Goal: Find specific page/section: Find specific page/section

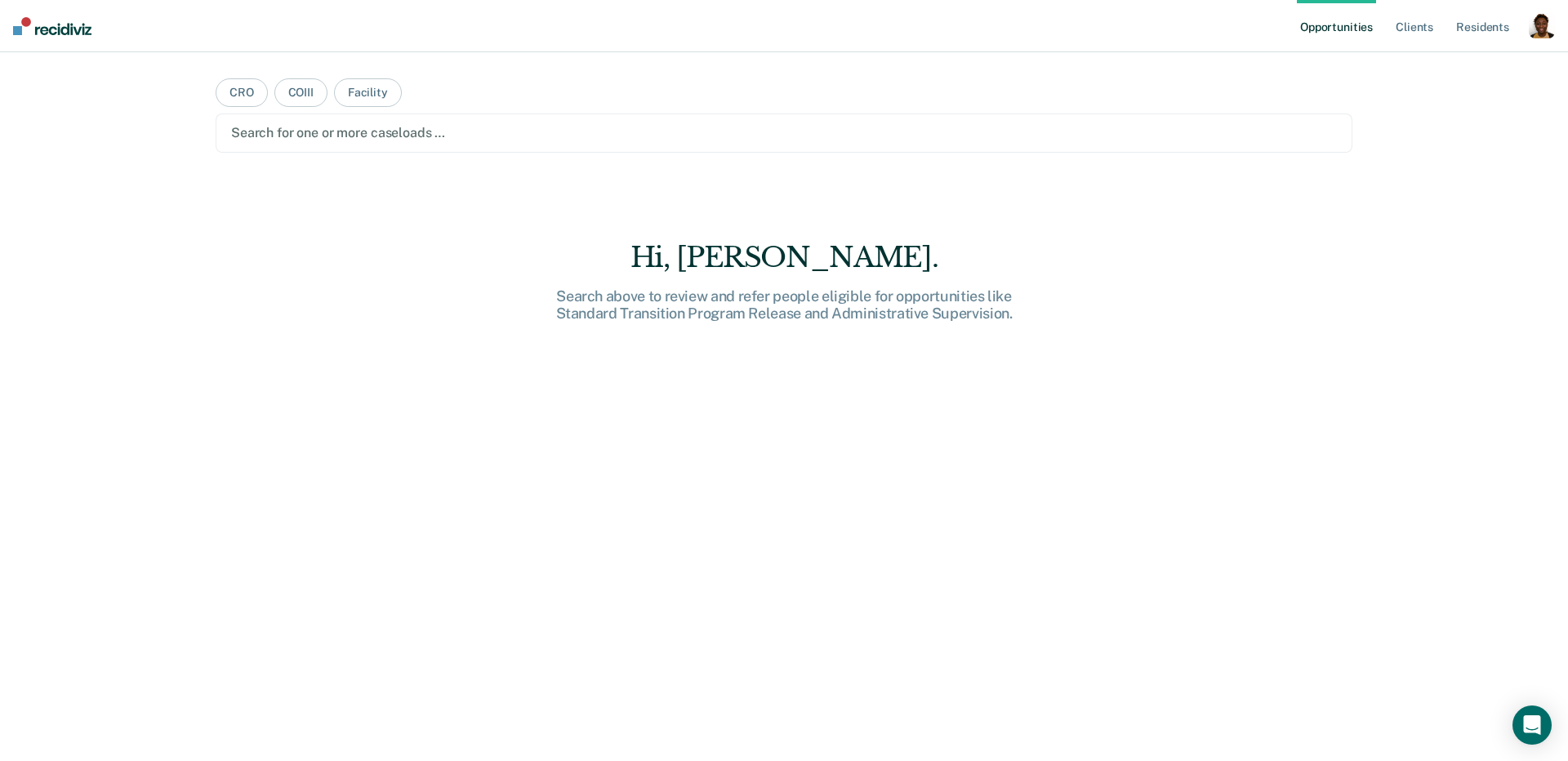
click at [1533, 35] on div "button" at bounding box center [1541, 25] width 26 height 26
click at [1451, 70] on link "Profile" at bounding box center [1476, 67] width 132 height 14
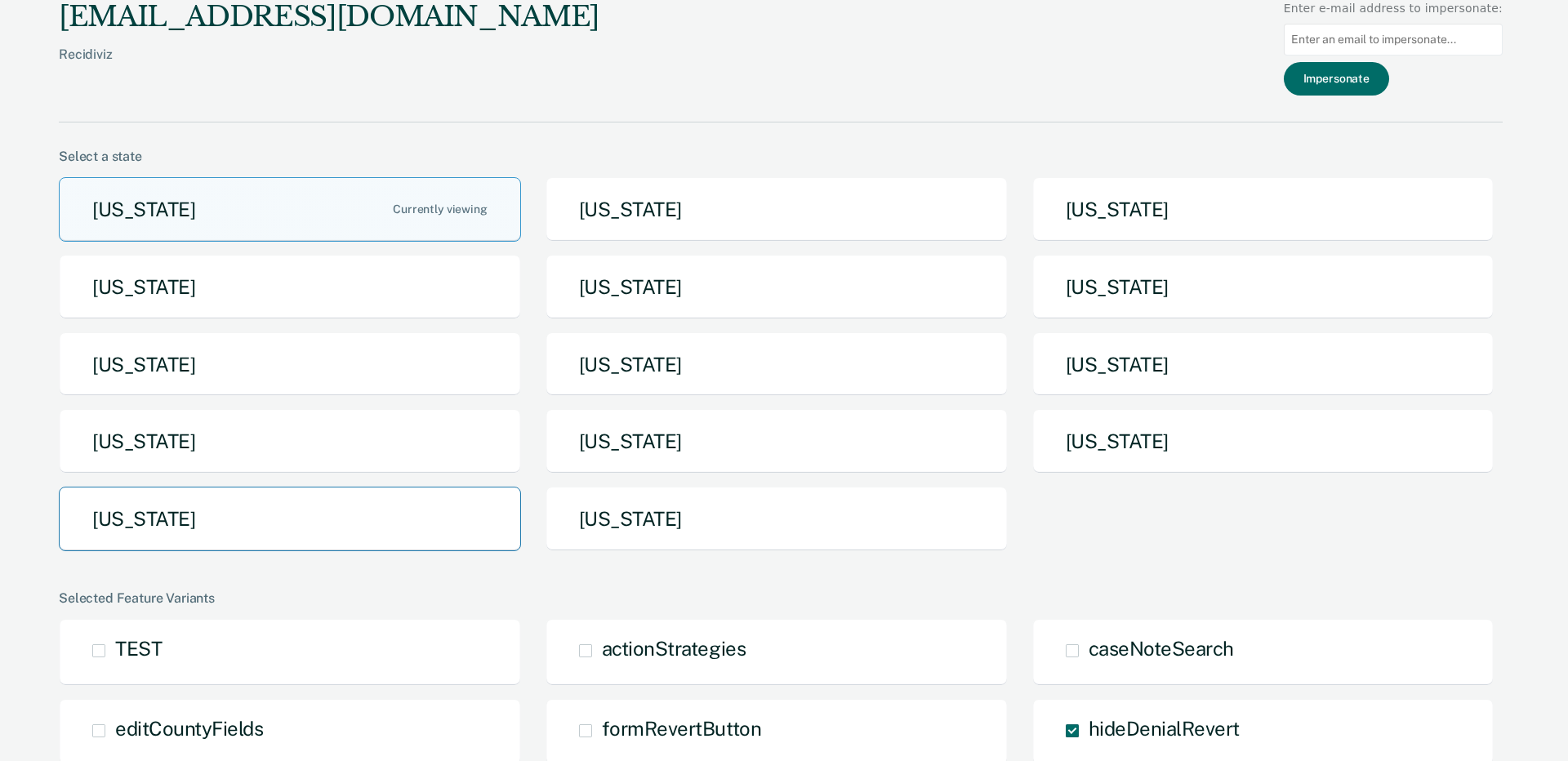
click at [267, 509] on button "[US_STATE]" at bounding box center [290, 519] width 462 height 64
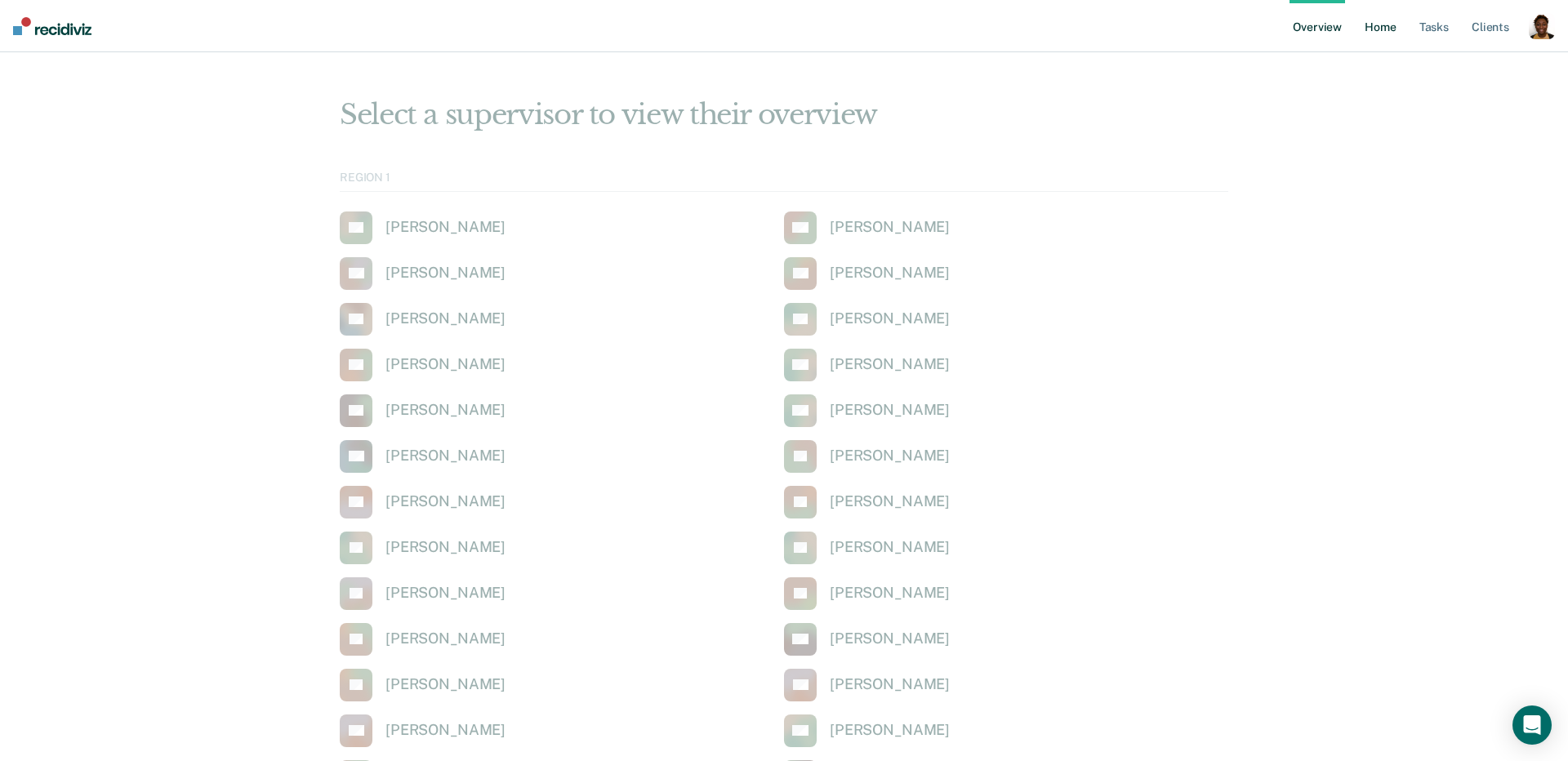
click at [1376, 34] on link "Home" at bounding box center [1380, 26] width 38 height 52
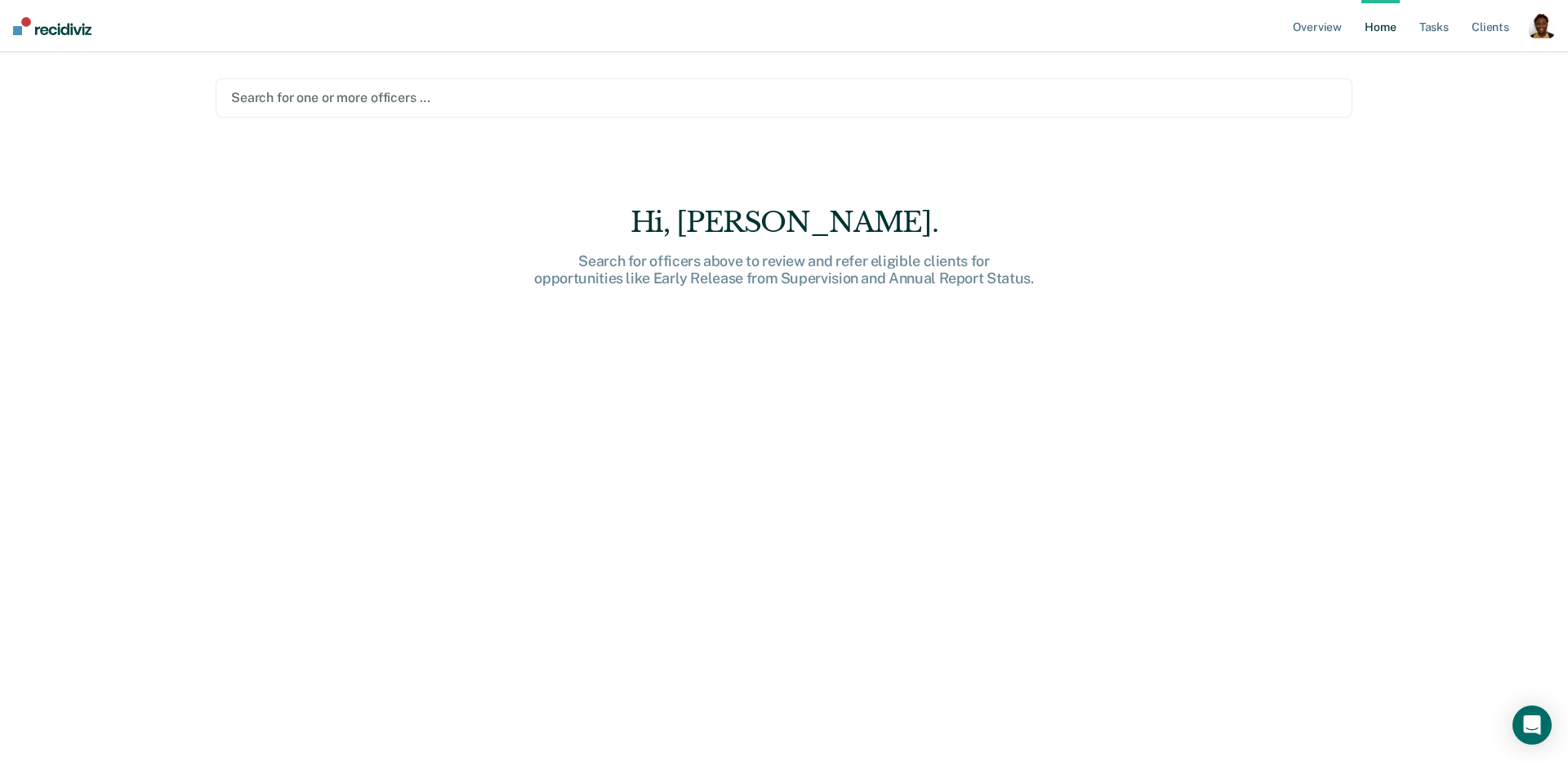
click at [531, 100] on div at bounding box center [783, 98] width 1105 height 19
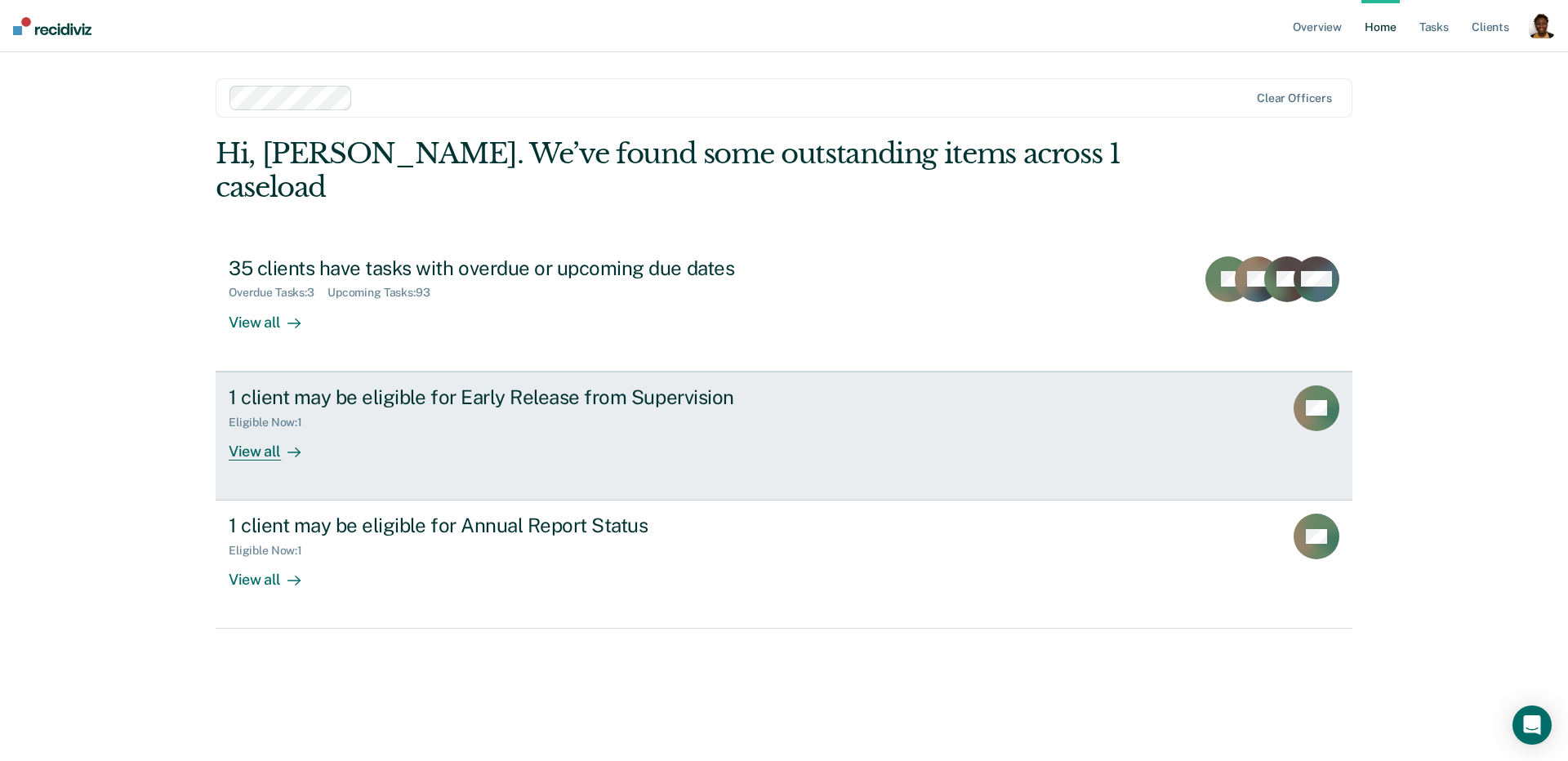
click at [268, 429] on div "View all" at bounding box center [274, 445] width 91 height 32
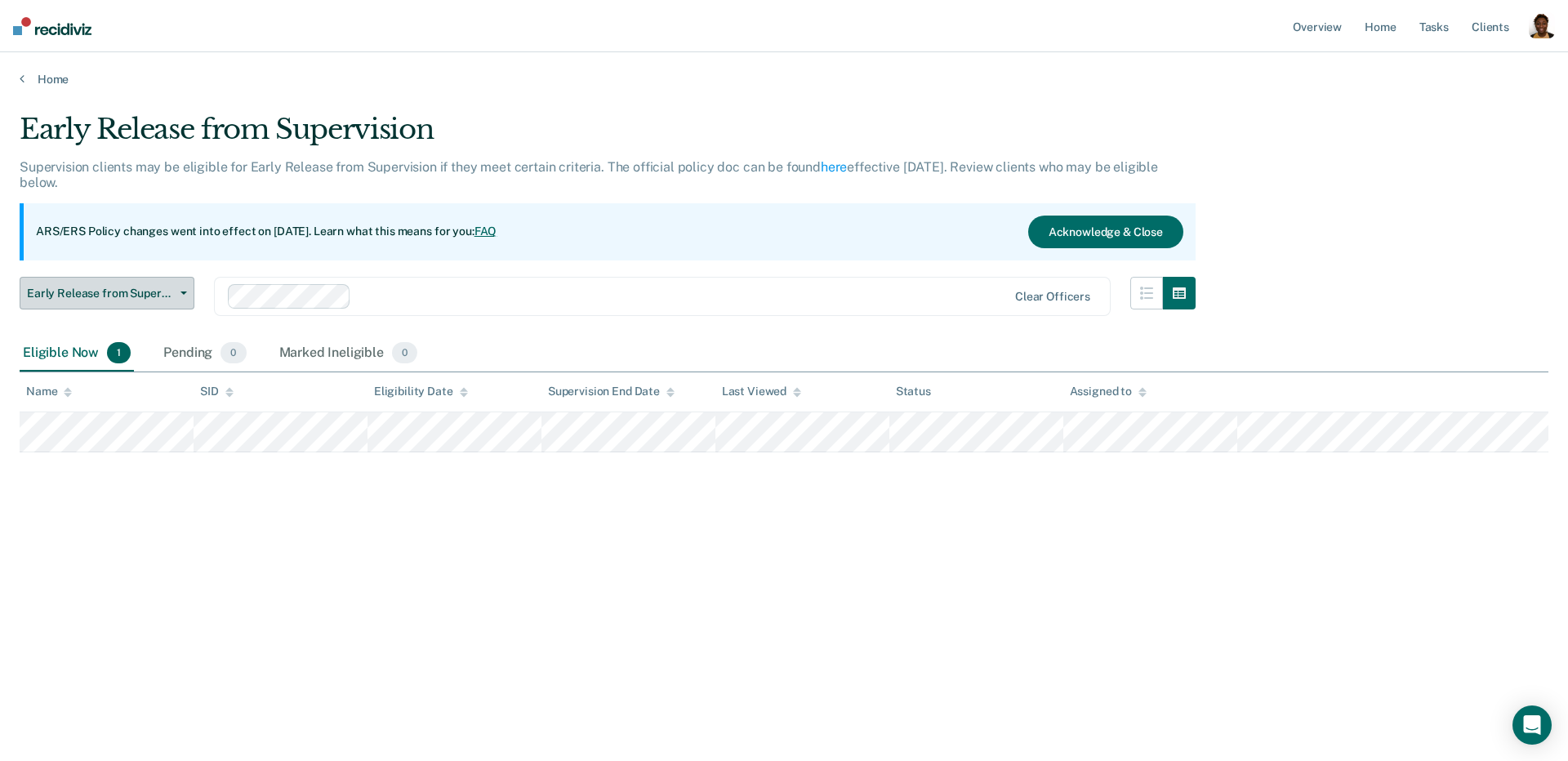
click at [107, 302] on button "Early Release from Supervision" at bounding box center [107, 293] width 175 height 32
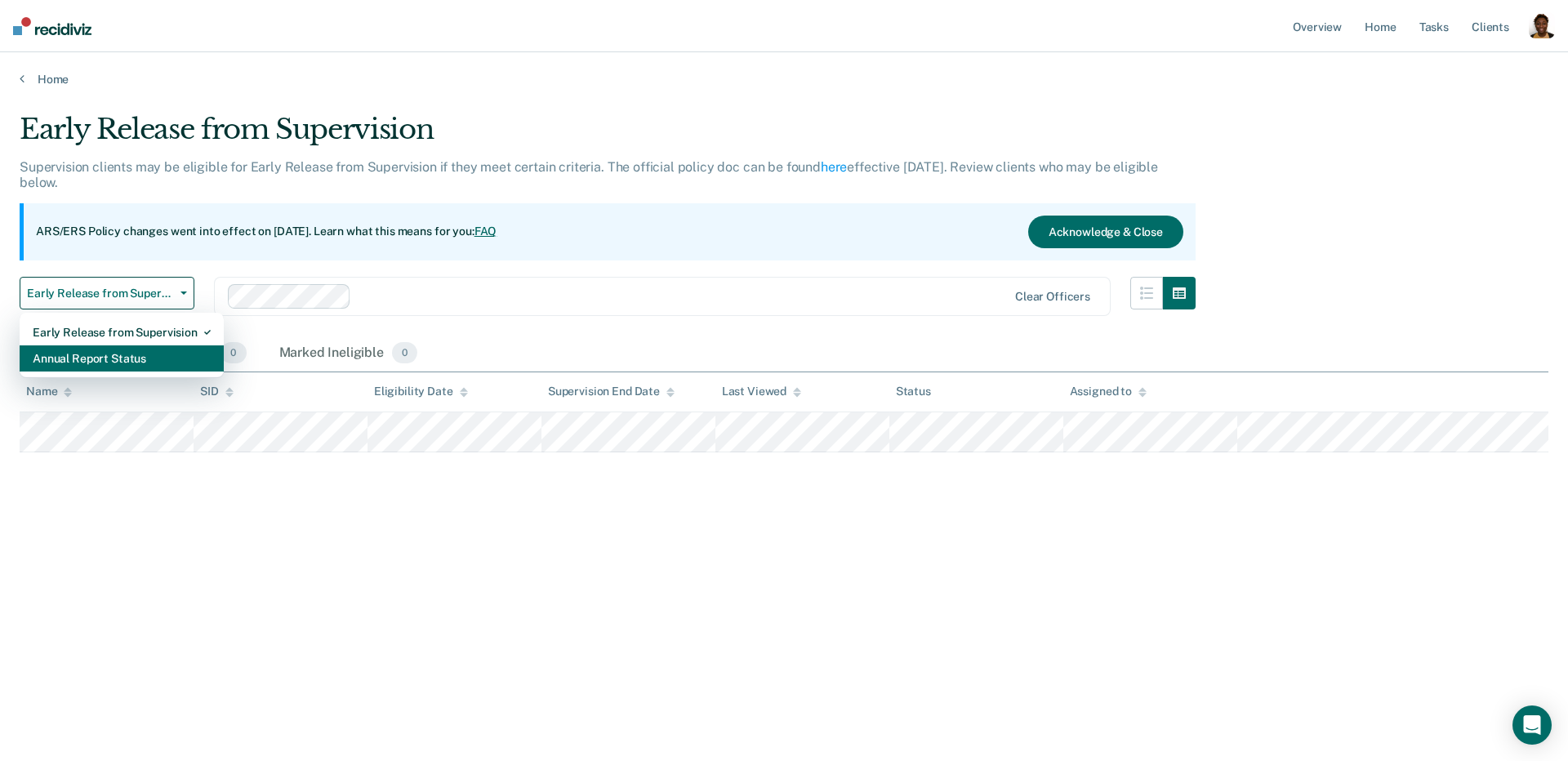
click at [106, 363] on div "Annual Report Status" at bounding box center [121, 358] width 178 height 26
